Goal: Transaction & Acquisition: Purchase product/service

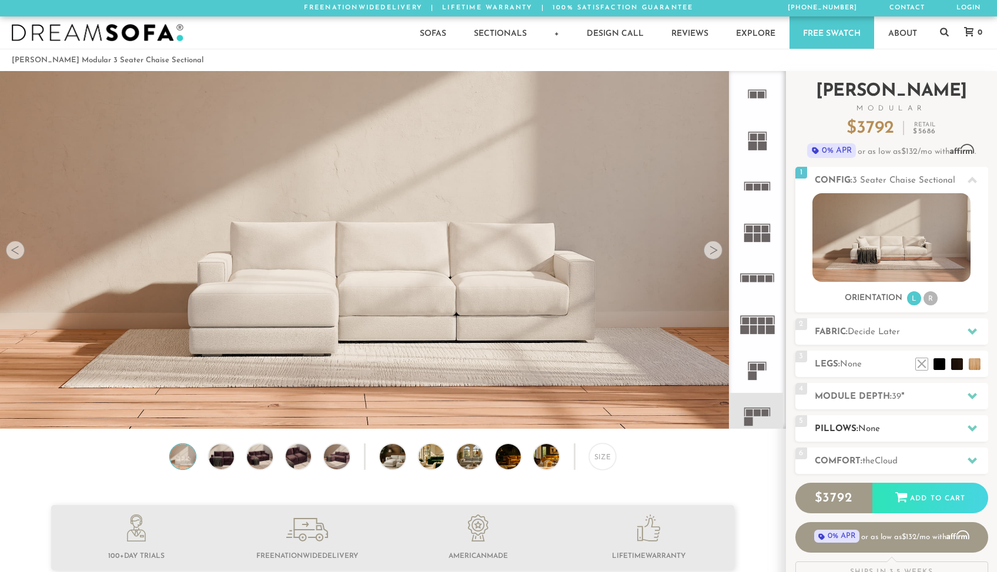
click at [910, 428] on h2 "Pillows: None" at bounding box center [901, 430] width 173 height 14
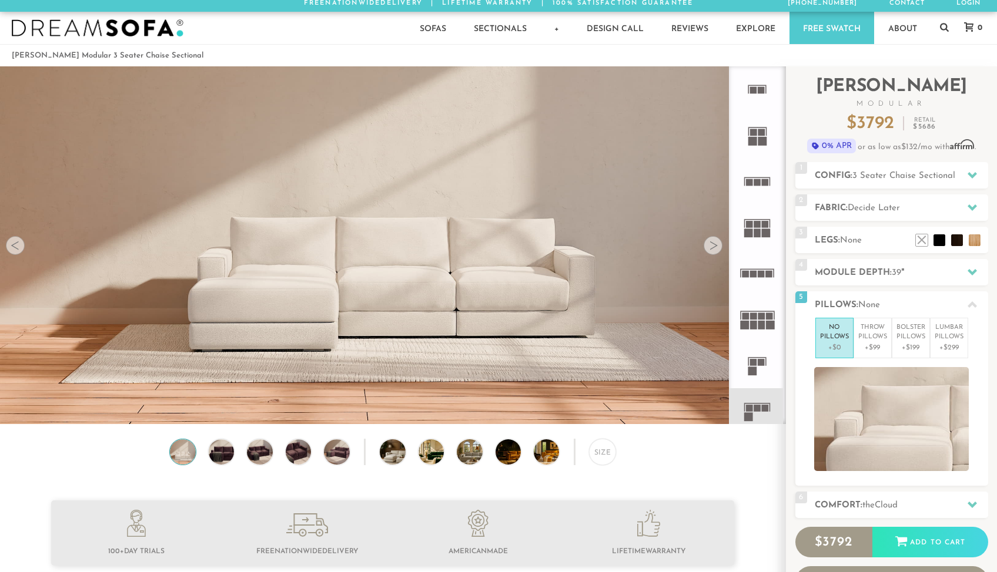
scroll to position [10, 0]
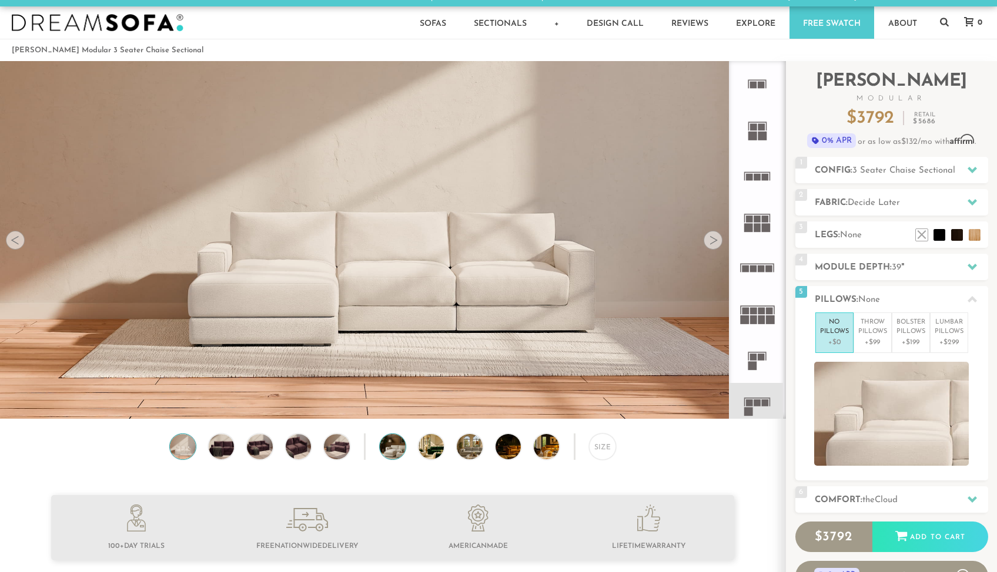
click at [391, 445] on img at bounding box center [402, 446] width 45 height 25
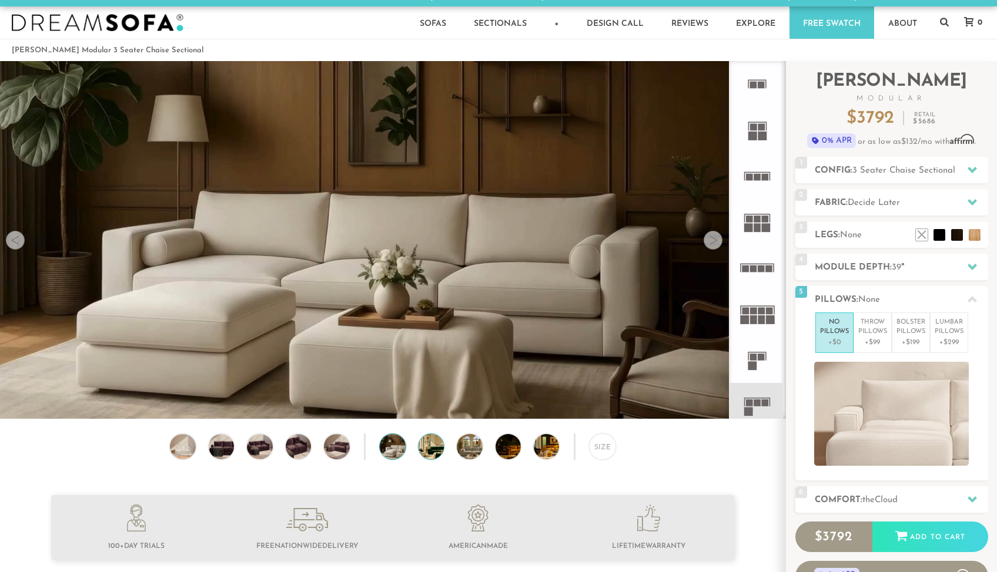
click at [428, 445] on img at bounding box center [440, 446] width 45 height 25
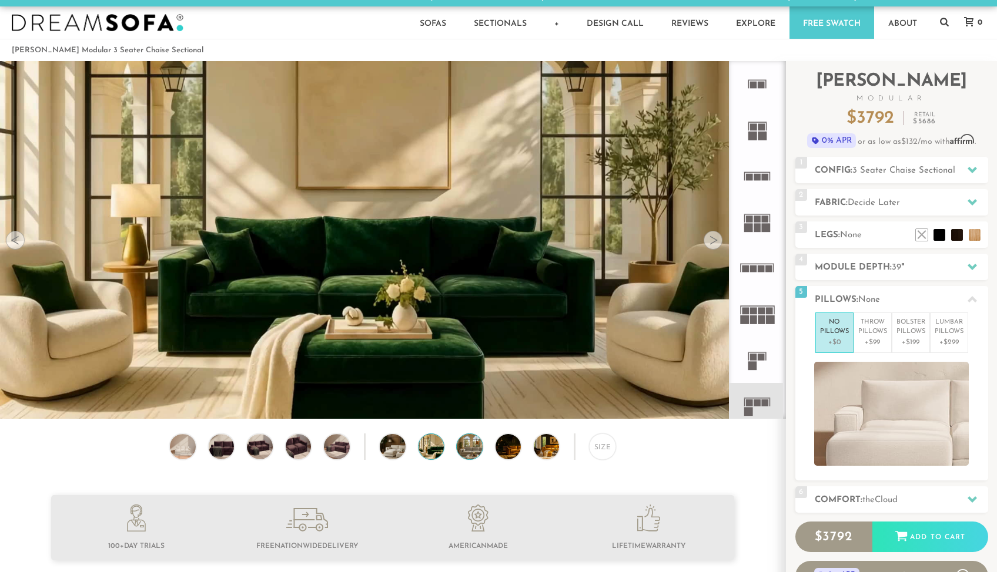
click at [463, 445] on img at bounding box center [479, 446] width 45 height 25
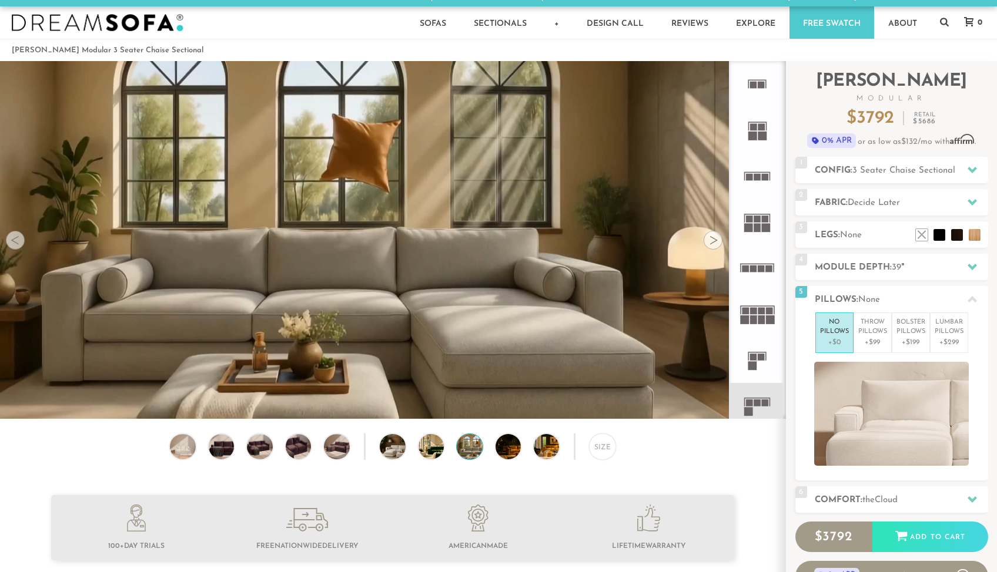
click at [493, 445] on div "Size" at bounding box center [392, 450] width 785 height 32
click at [504, 448] on img at bounding box center [517, 446] width 45 height 25
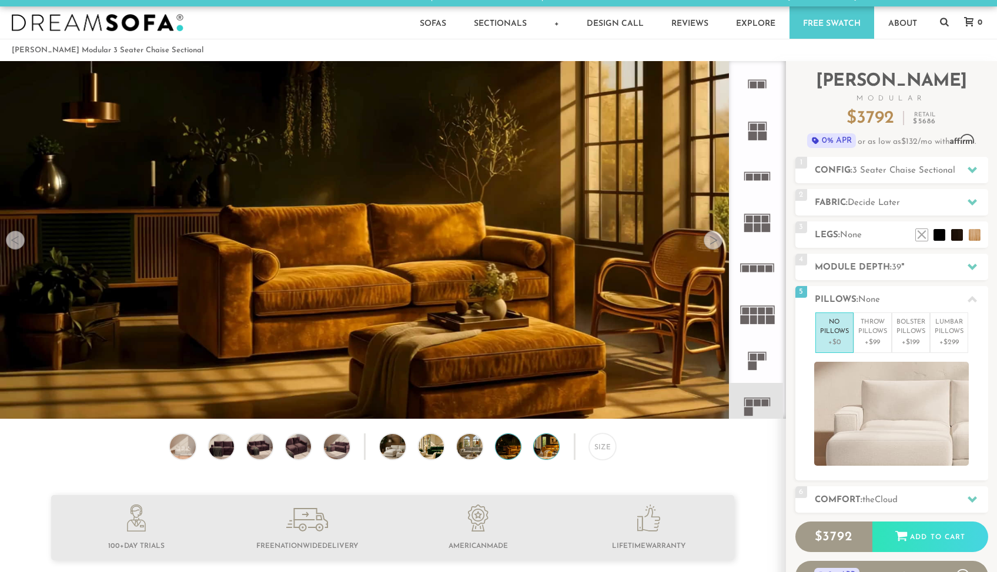
click at [548, 445] on img at bounding box center [556, 446] width 45 height 25
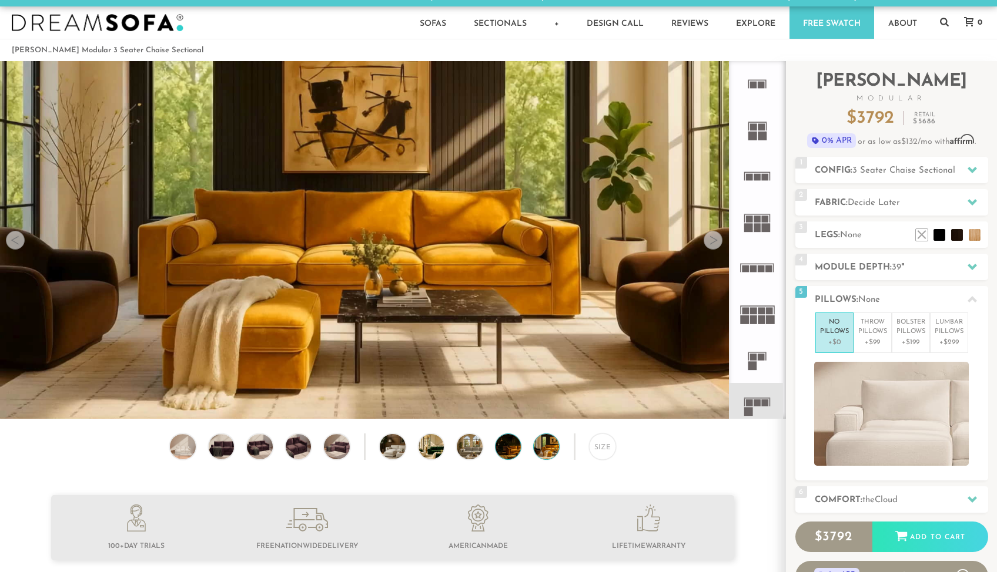
click at [505, 445] on img at bounding box center [517, 446] width 45 height 25
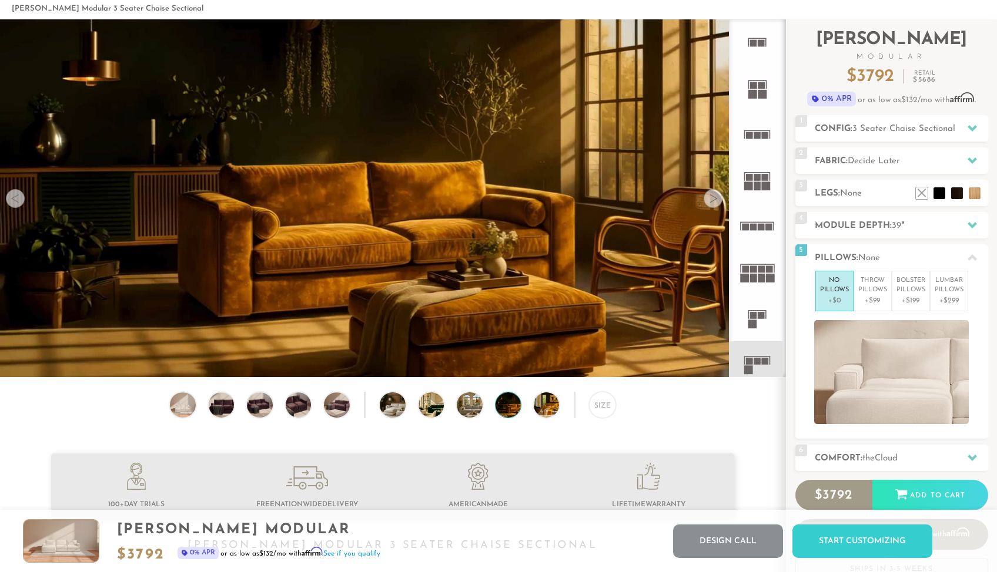
scroll to position [0, 0]
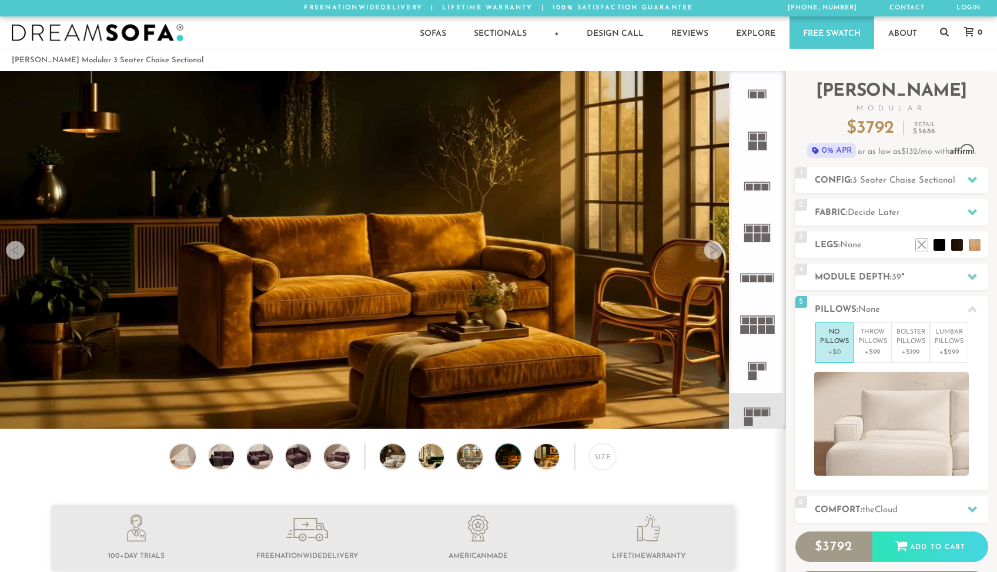
click at [712, 251] on div at bounding box center [712, 250] width 19 height 19
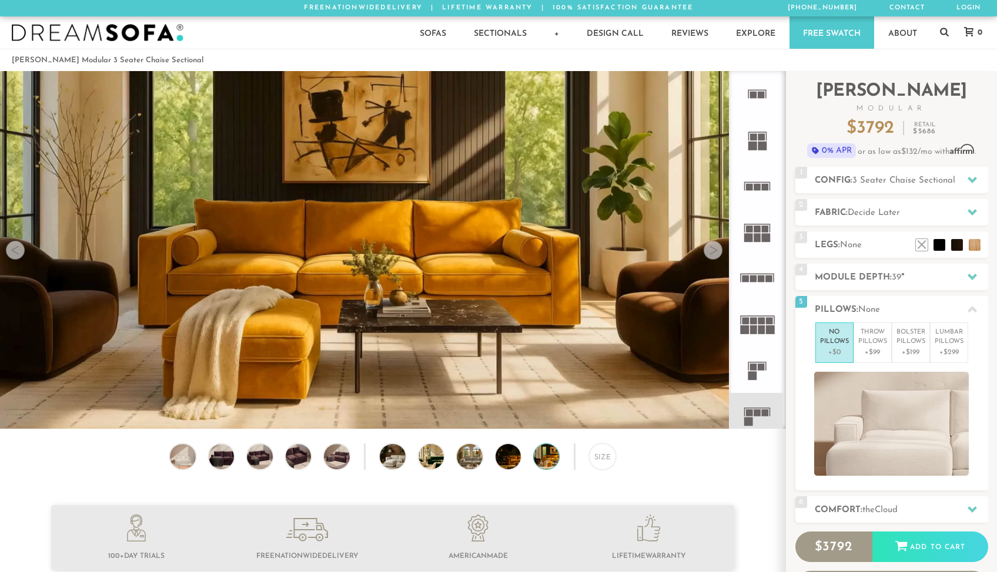
click at [712, 251] on div at bounding box center [712, 250] width 19 height 19
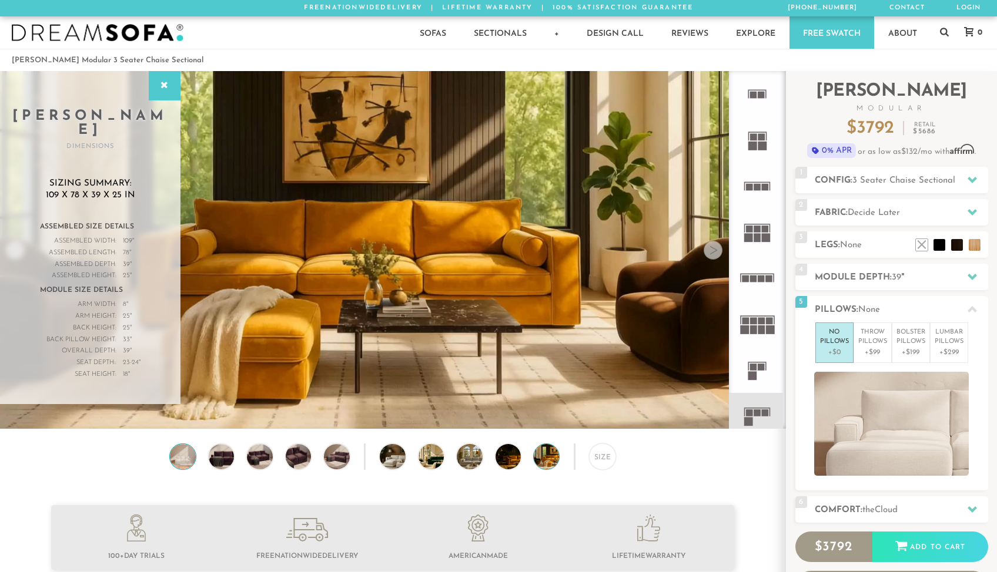
click at [178, 457] on img at bounding box center [182, 456] width 31 height 25
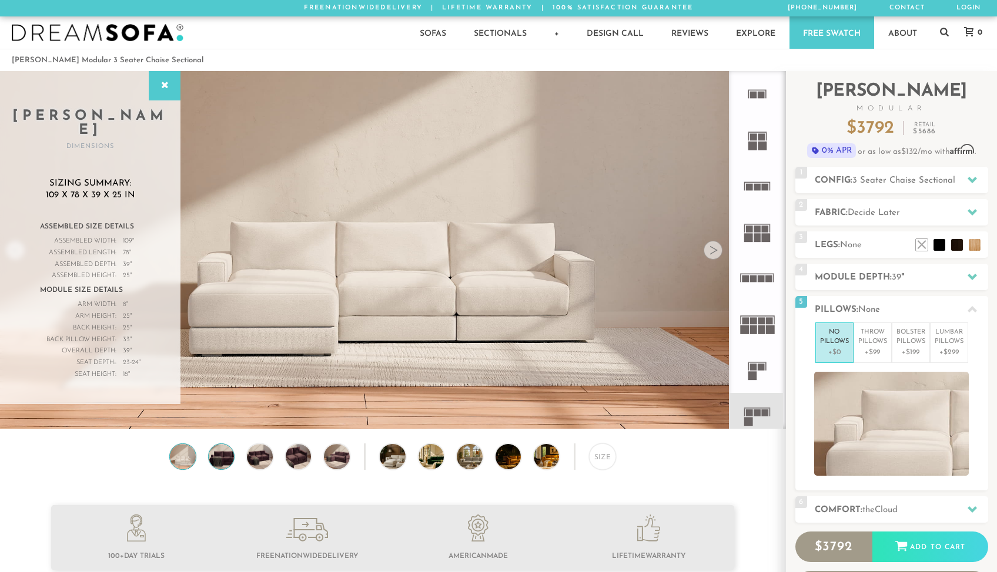
click at [218, 455] on img at bounding box center [221, 456] width 31 height 25
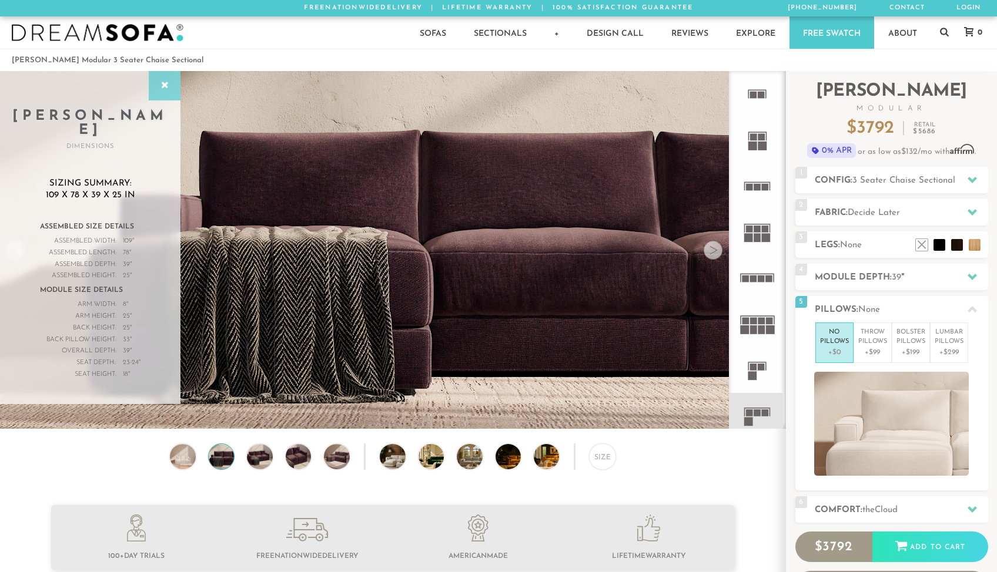
click at [156, 86] on div at bounding box center [165, 85] width 32 height 29
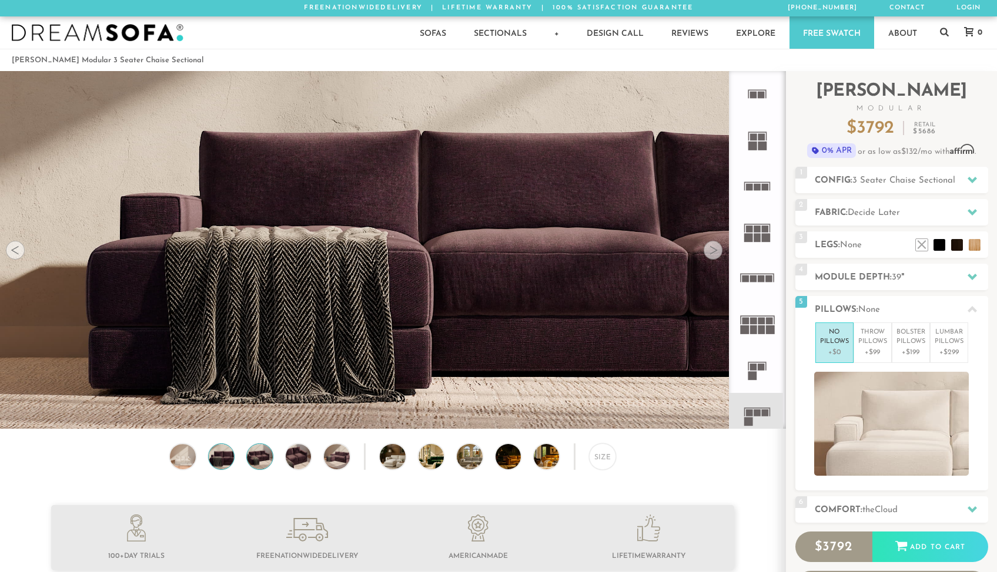
click at [257, 463] on img at bounding box center [259, 456] width 31 height 25
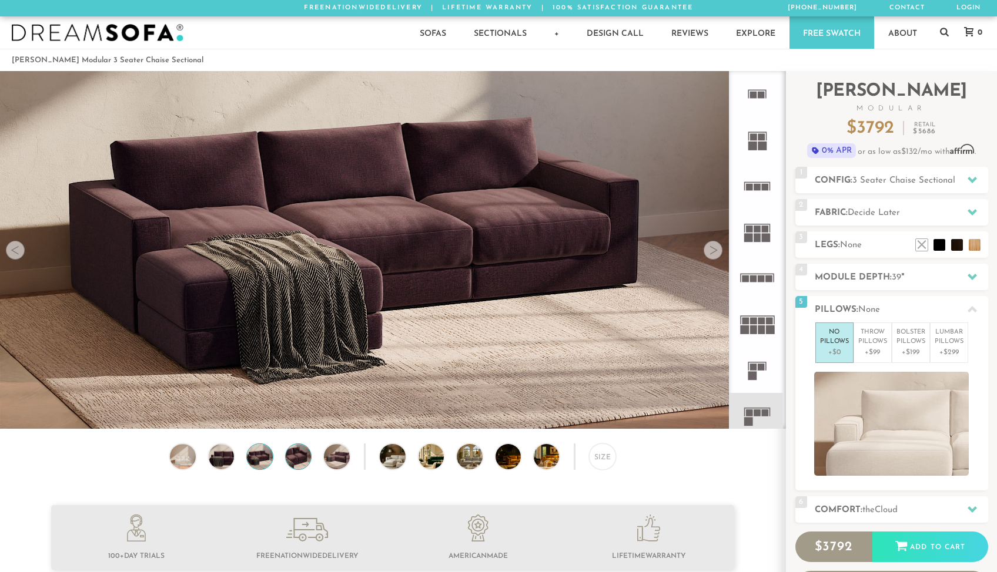
click at [294, 456] on img at bounding box center [298, 456] width 31 height 25
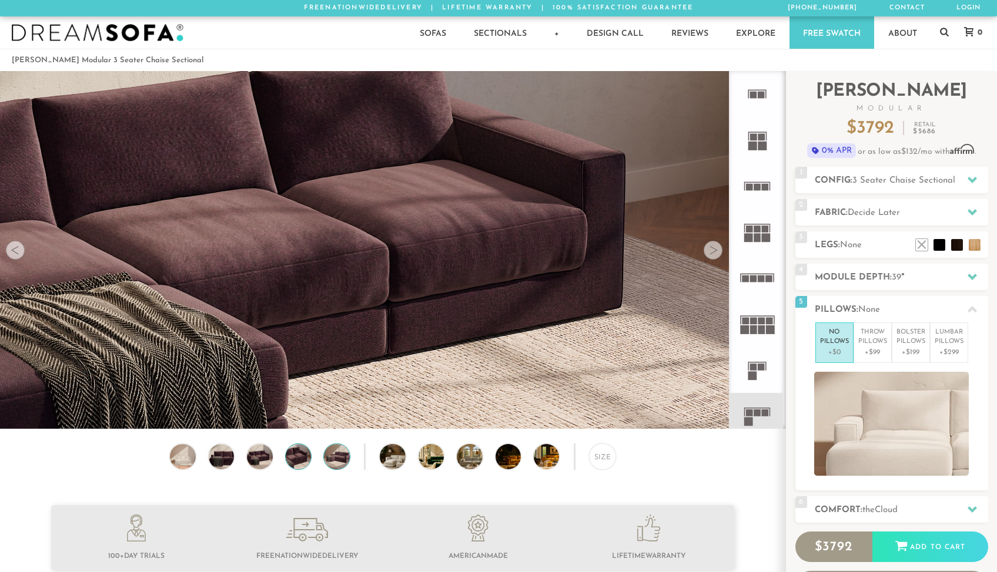
click at [337, 455] on img at bounding box center [336, 456] width 31 height 25
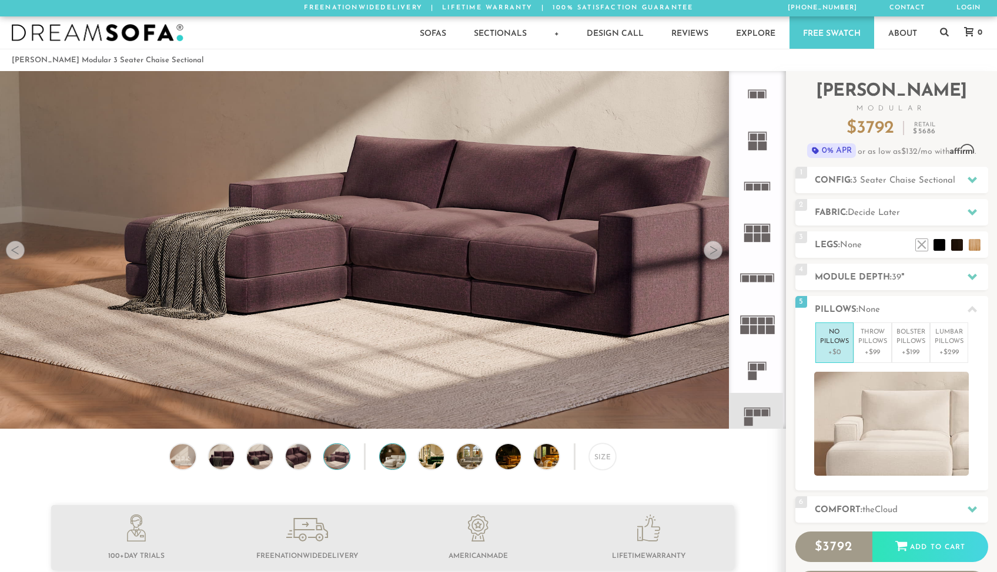
click at [387, 455] on img at bounding box center [402, 456] width 45 height 25
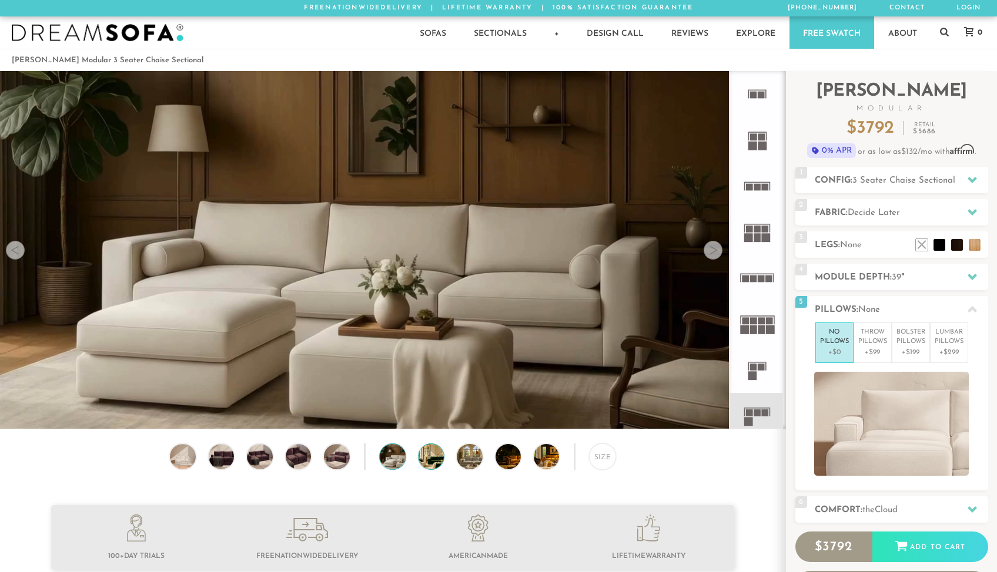
click at [432, 456] on img at bounding box center [440, 456] width 45 height 25
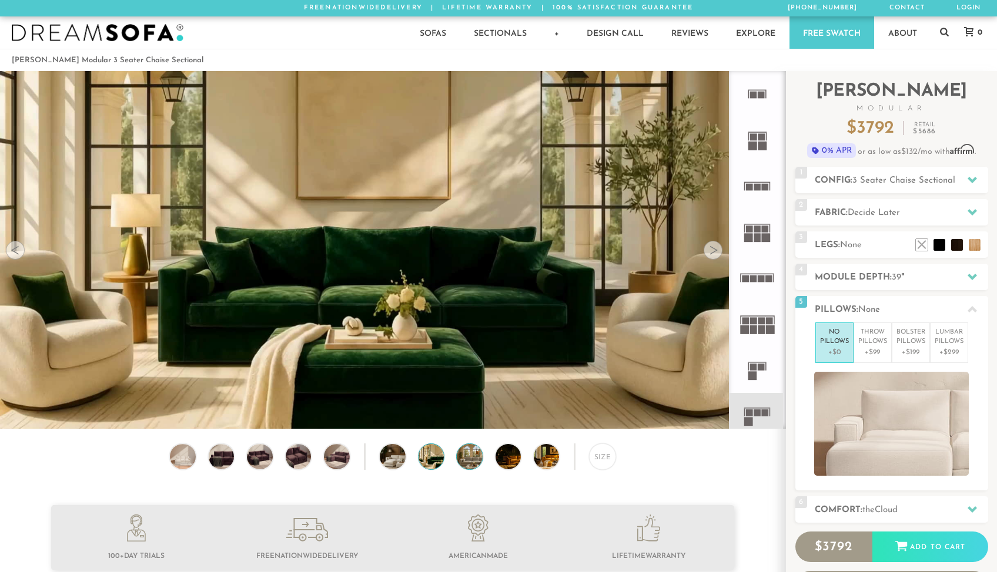
click at [470, 457] on img at bounding box center [479, 456] width 45 height 25
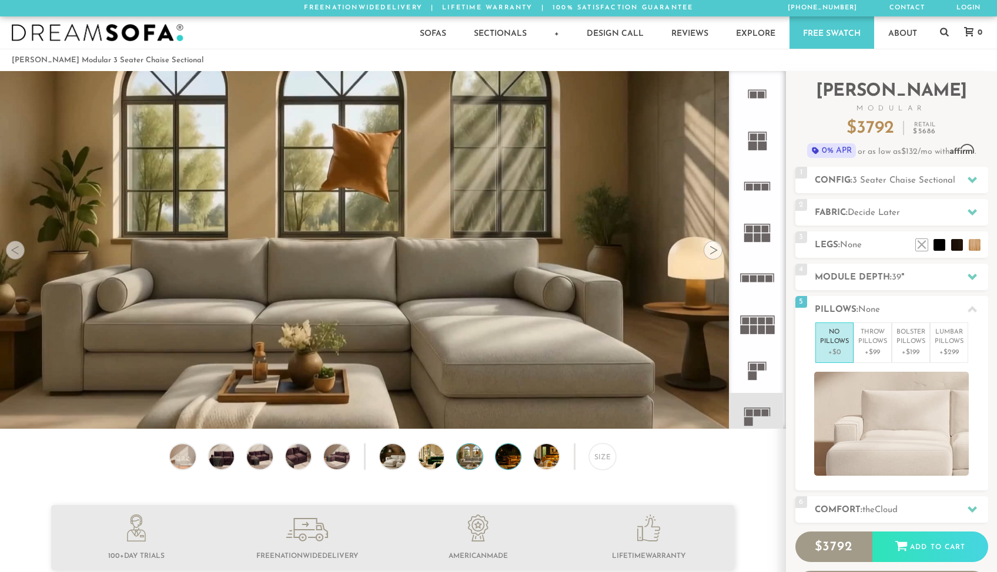
click at [506, 458] on img at bounding box center [517, 456] width 45 height 25
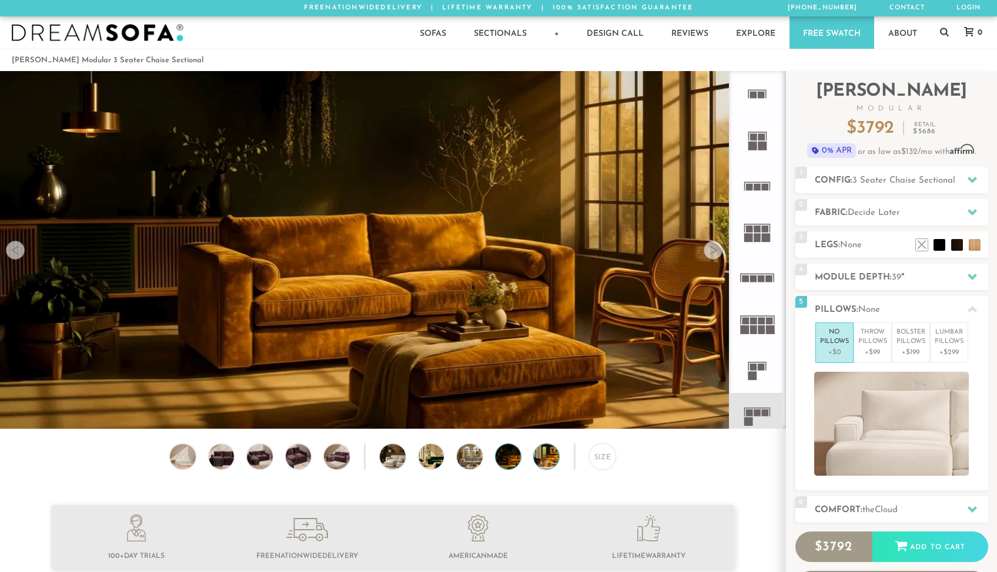
click at [547, 454] on img at bounding box center [556, 456] width 45 height 25
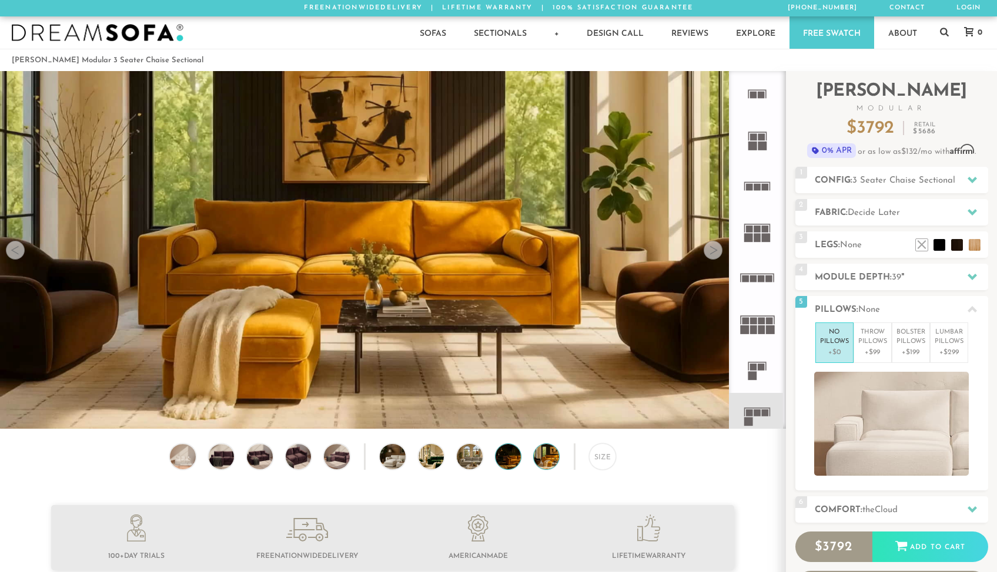
click at [505, 457] on img at bounding box center [517, 456] width 45 height 25
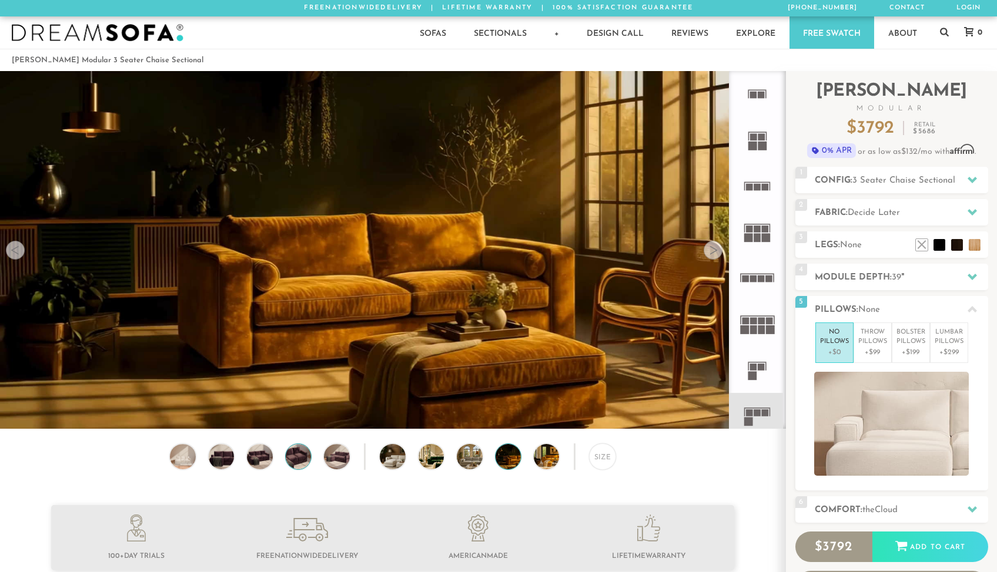
click at [296, 453] on img at bounding box center [298, 456] width 31 height 25
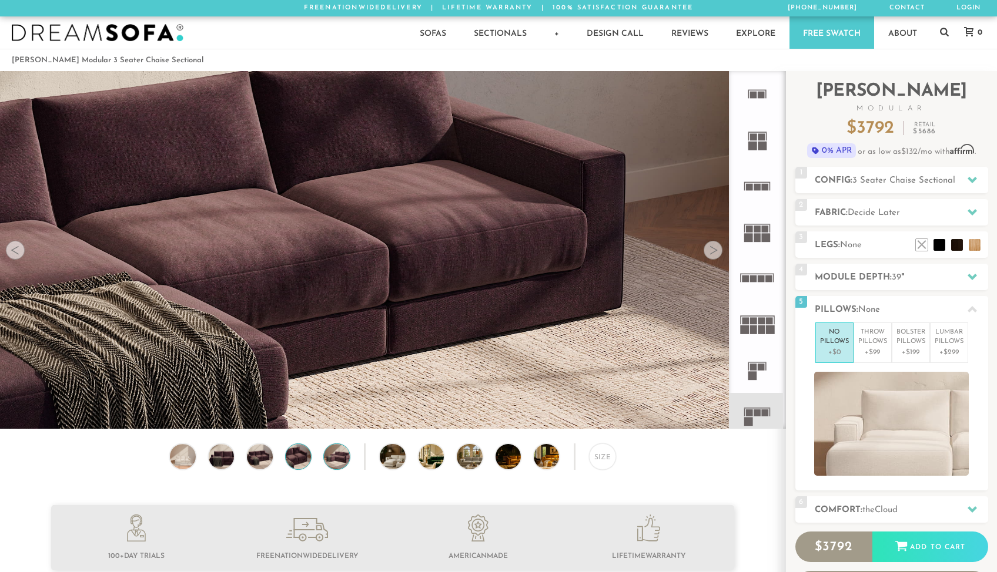
click at [337, 458] on img at bounding box center [336, 456] width 31 height 25
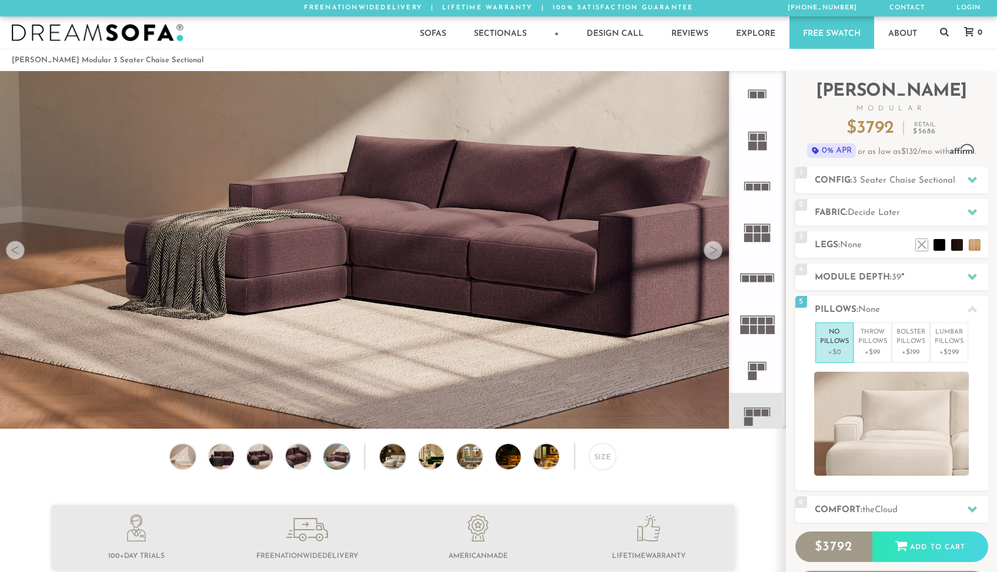
click at [361, 457] on div "Size" at bounding box center [392, 460] width 785 height 32
click at [383, 460] on img at bounding box center [402, 456] width 45 height 25
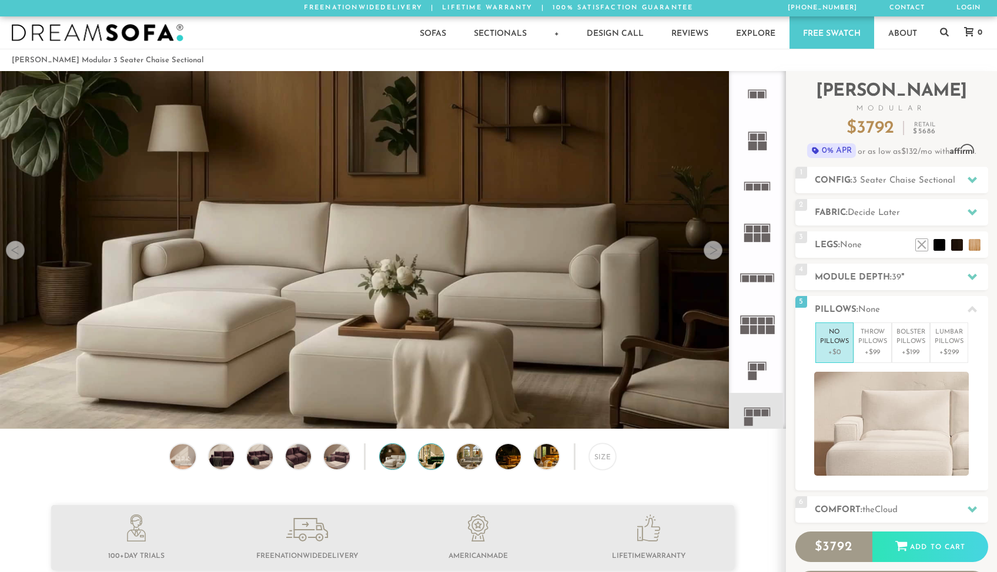
click at [438, 457] on img at bounding box center [440, 456] width 45 height 25
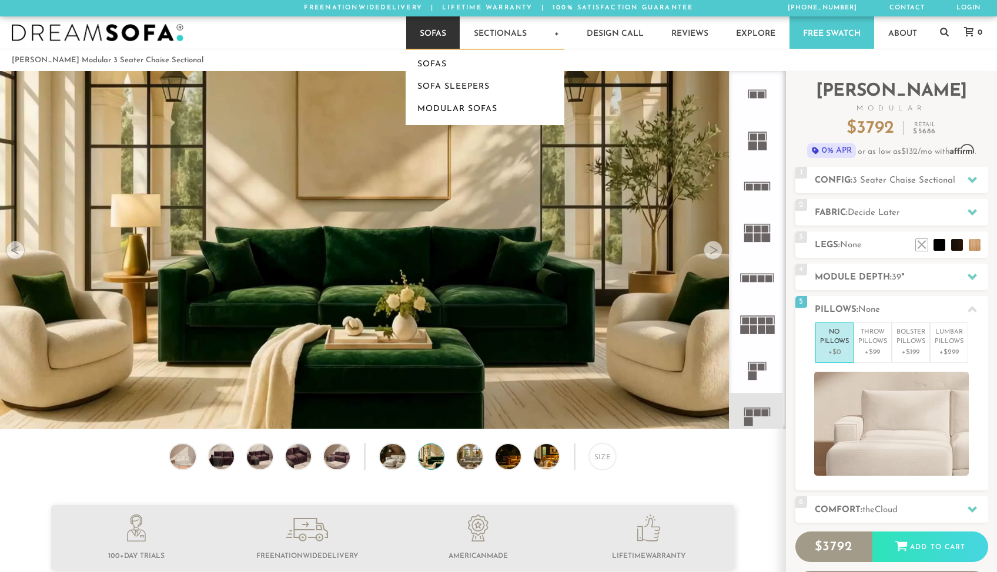
click at [438, 26] on link "Sofas" at bounding box center [432, 32] width 53 height 32
